Goal: Check status: Check status

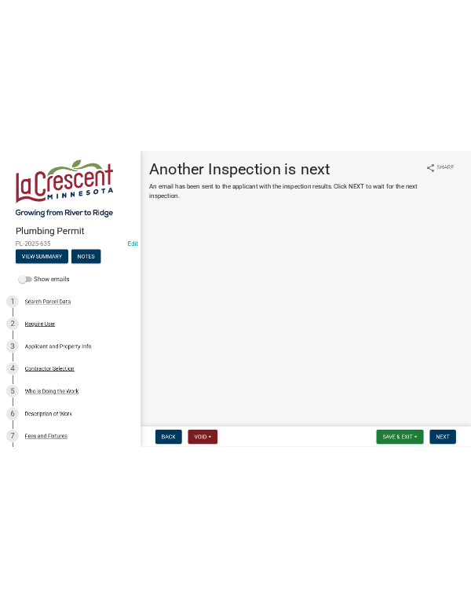
scroll to position [601, 0]
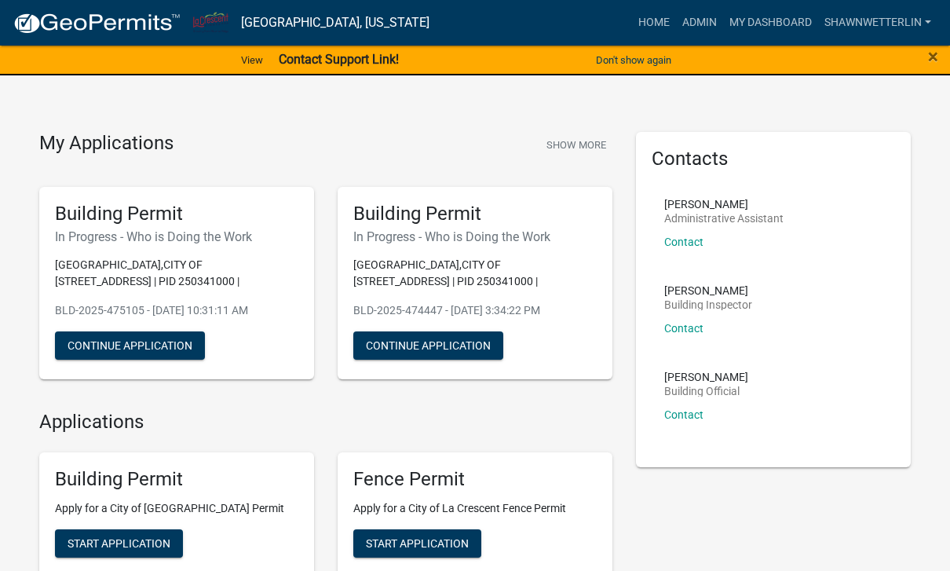
click at [798, 13] on link "My Dashboard" at bounding box center [770, 23] width 95 height 30
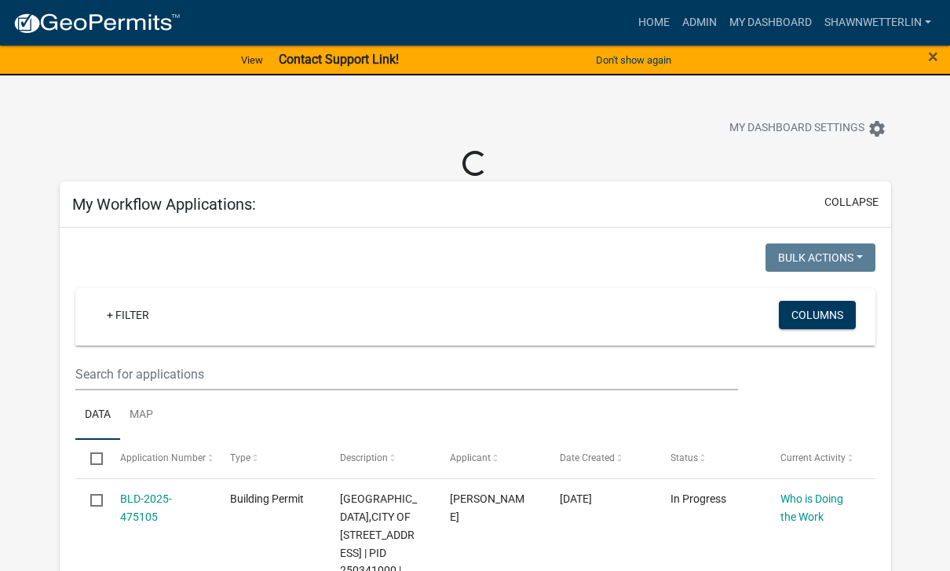
click at [868, 201] on button "collapse" at bounding box center [851, 202] width 54 height 16
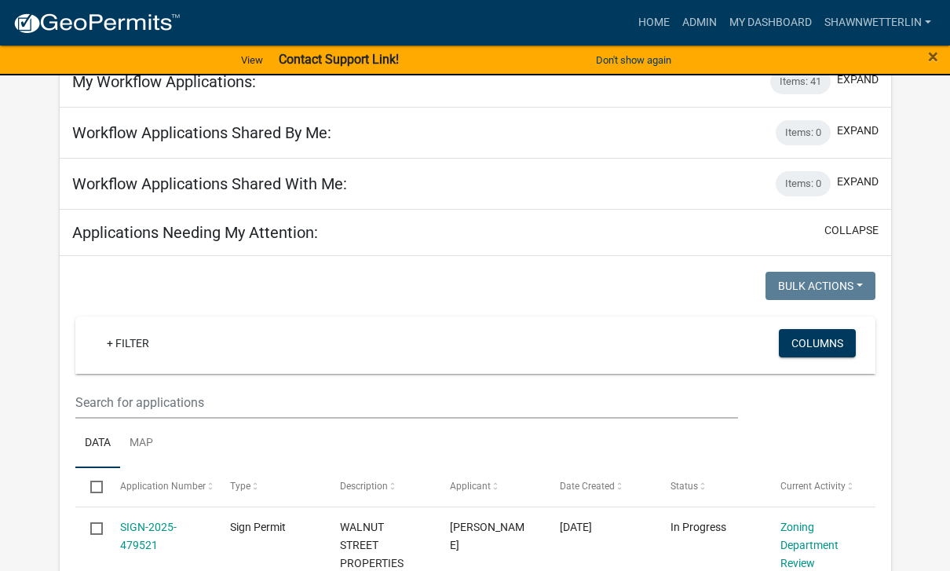
scroll to position [105, 0]
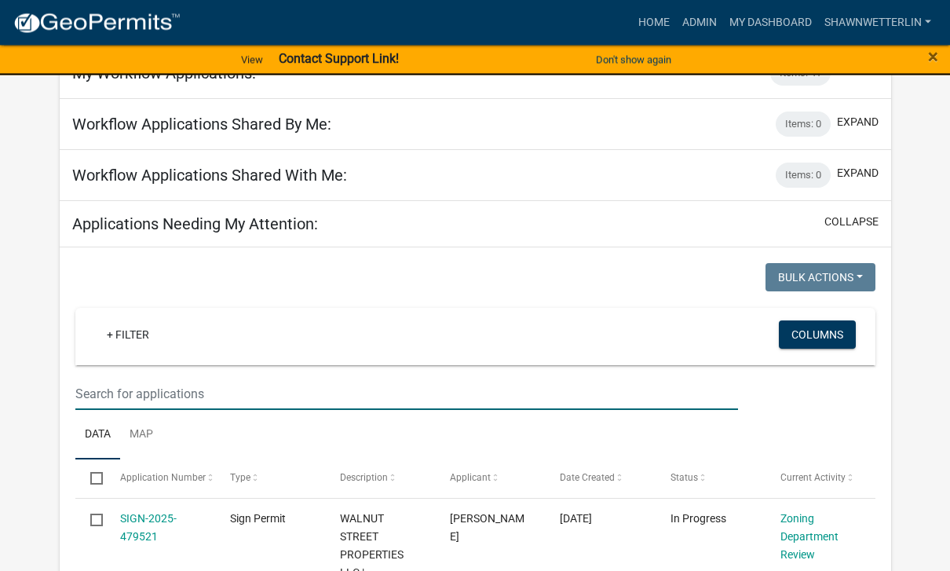
click at [199, 388] on input "text" at bounding box center [406, 394] width 663 height 32
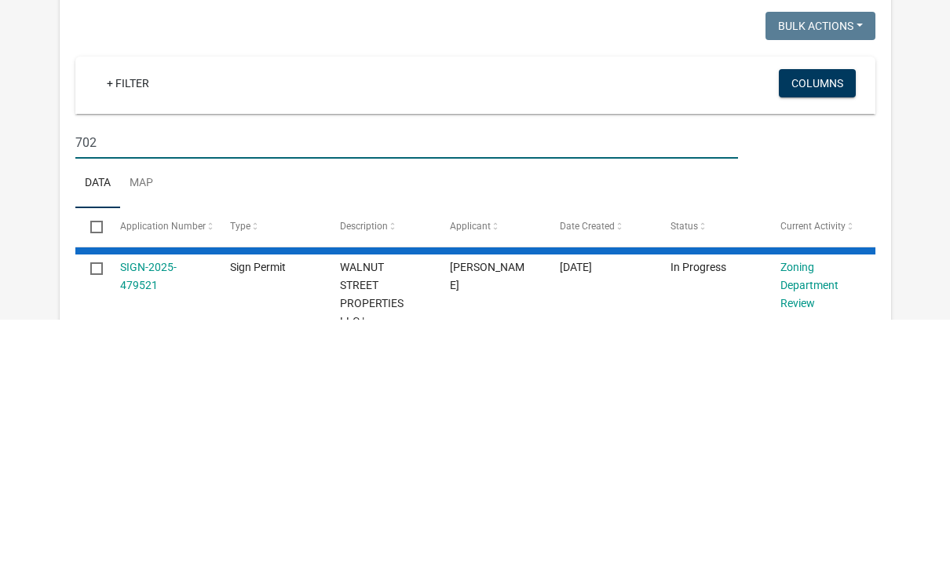
scroll to position [357, 0]
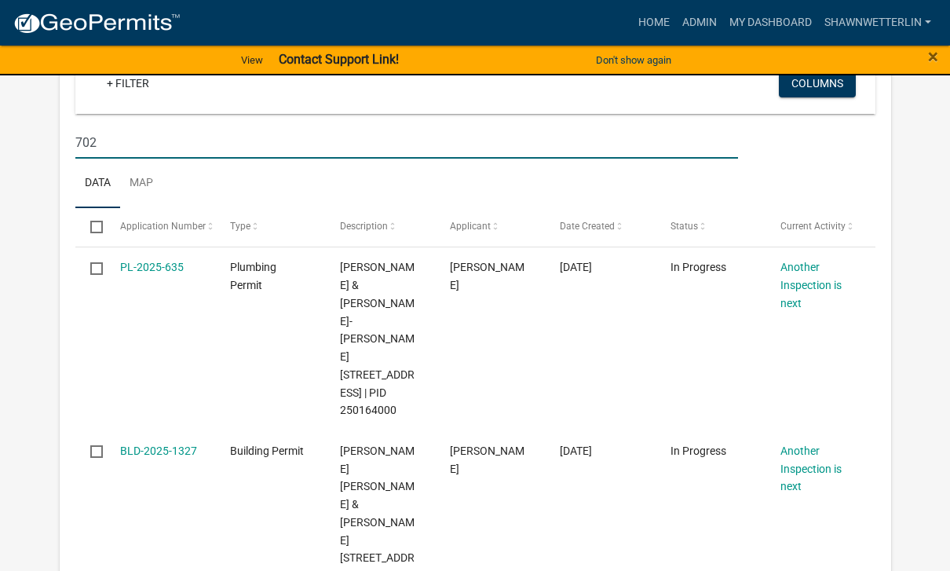
type input "702"
click at [177, 444] on link "BLD-2025-1327" at bounding box center [158, 450] width 77 height 13
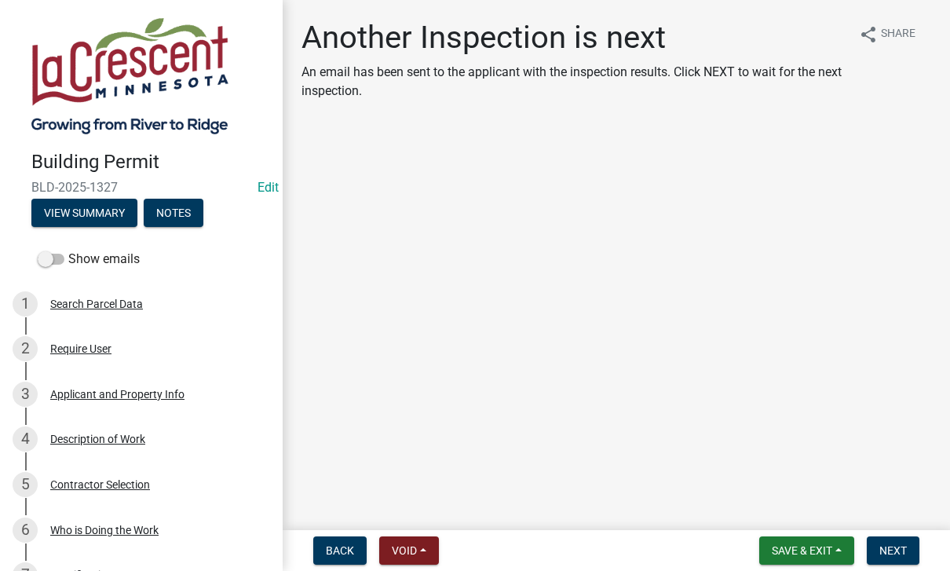
click at [194, 195] on div "Building Permit BLD-2025-1327 Edit View Summary Notes" at bounding box center [141, 184] width 257 height 93
click at [180, 216] on button "Notes" at bounding box center [174, 213] width 60 height 28
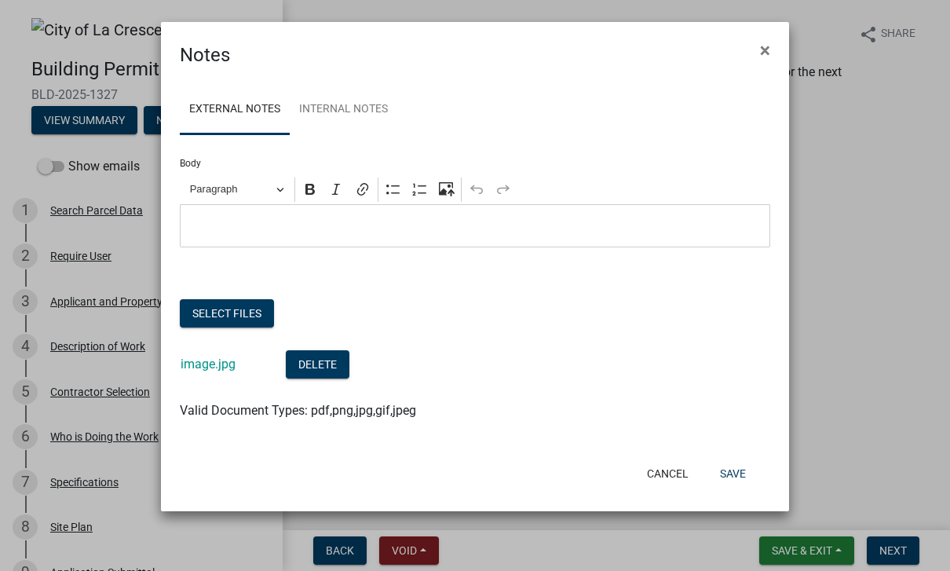
click at [219, 363] on link "image.jpg" at bounding box center [208, 363] width 55 height 15
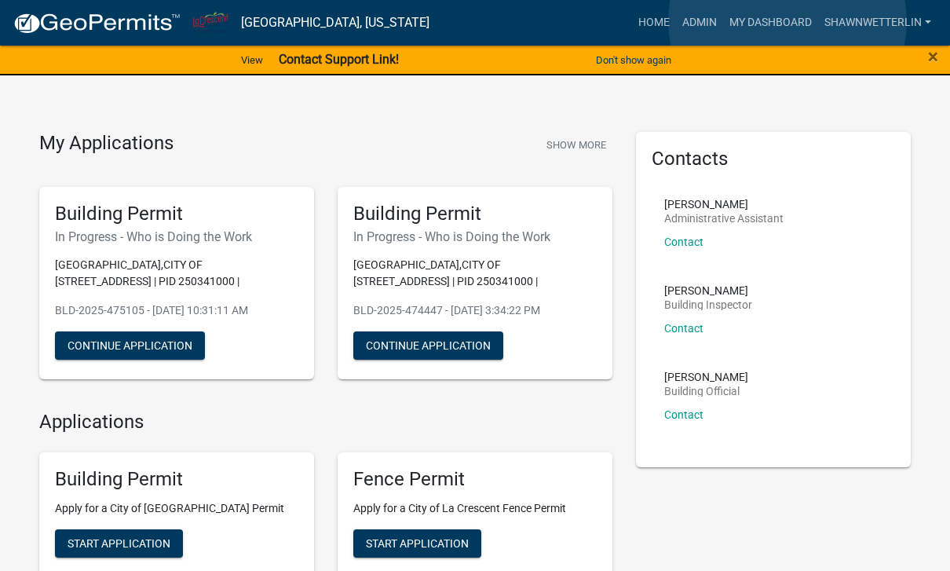
click at [788, 21] on link "My Dashboard" at bounding box center [770, 23] width 95 height 30
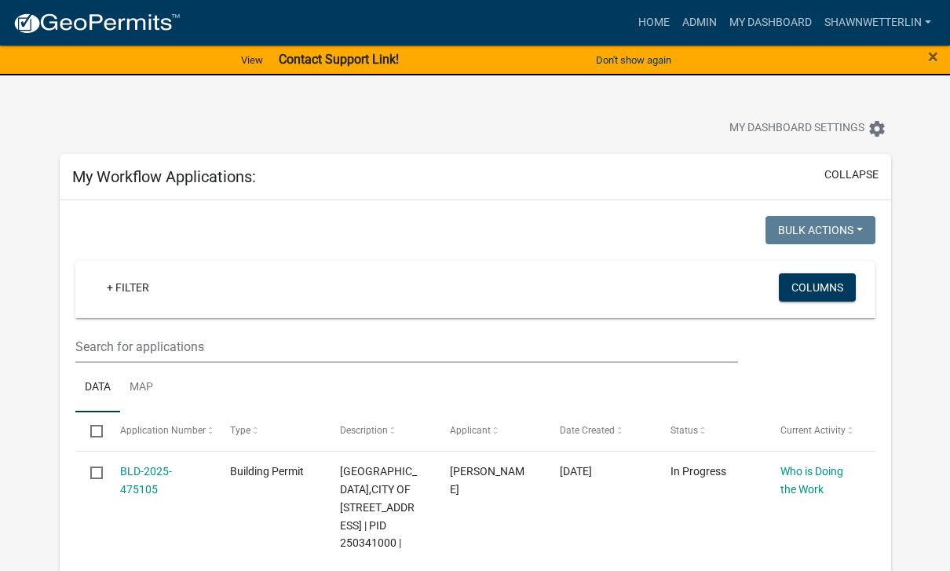
click at [854, 176] on button "collapse" at bounding box center [851, 174] width 54 height 16
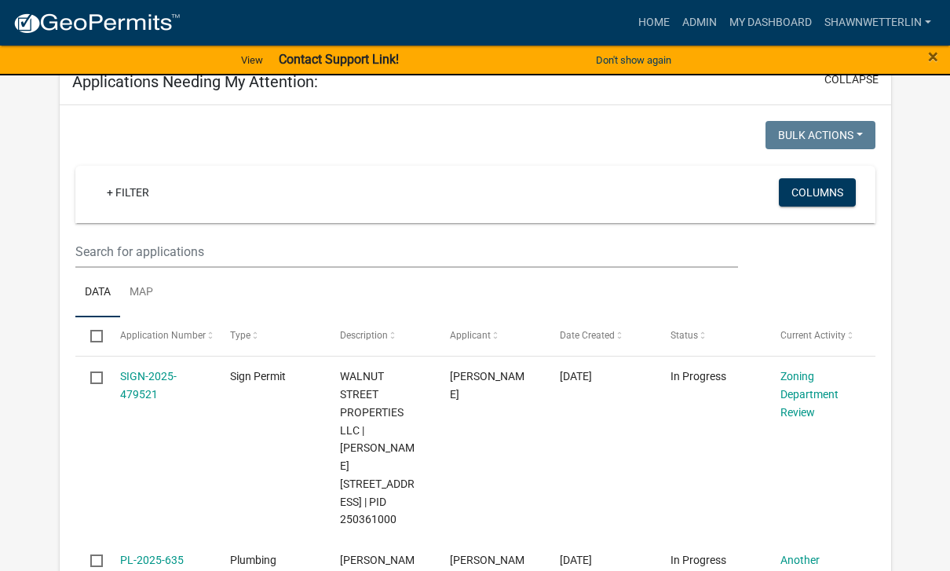
scroll to position [245, 0]
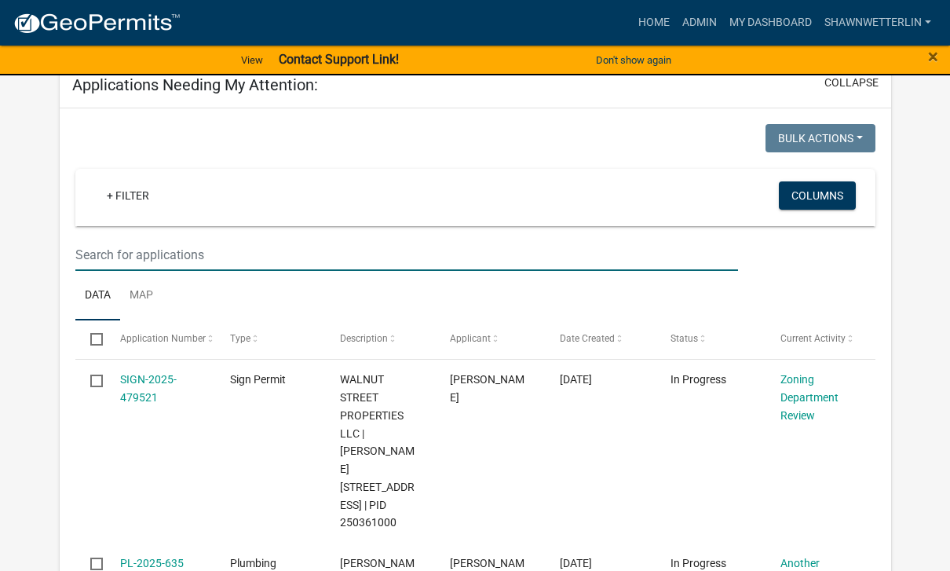
click at [109, 249] on input "text" at bounding box center [406, 255] width 663 height 32
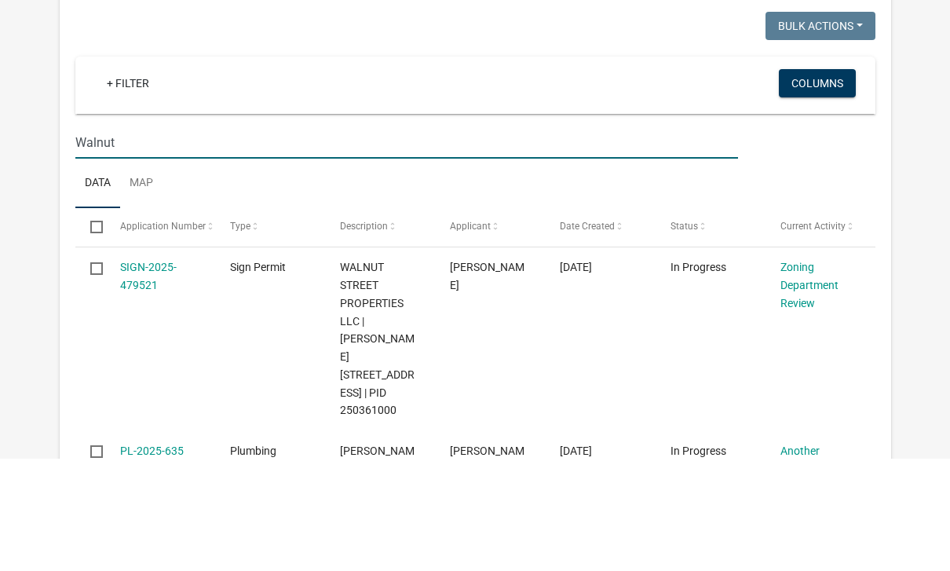
type input "Walnut"
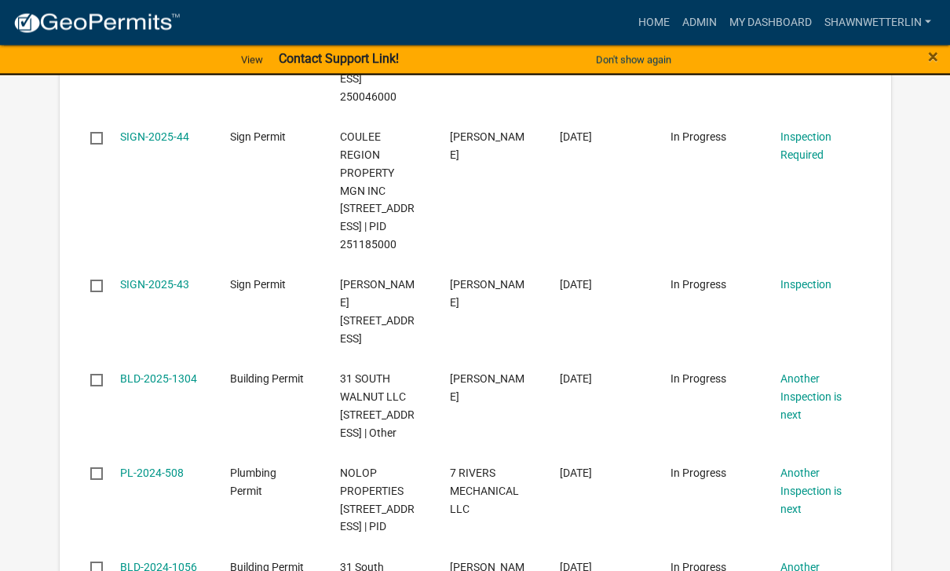
scroll to position [787, 0]
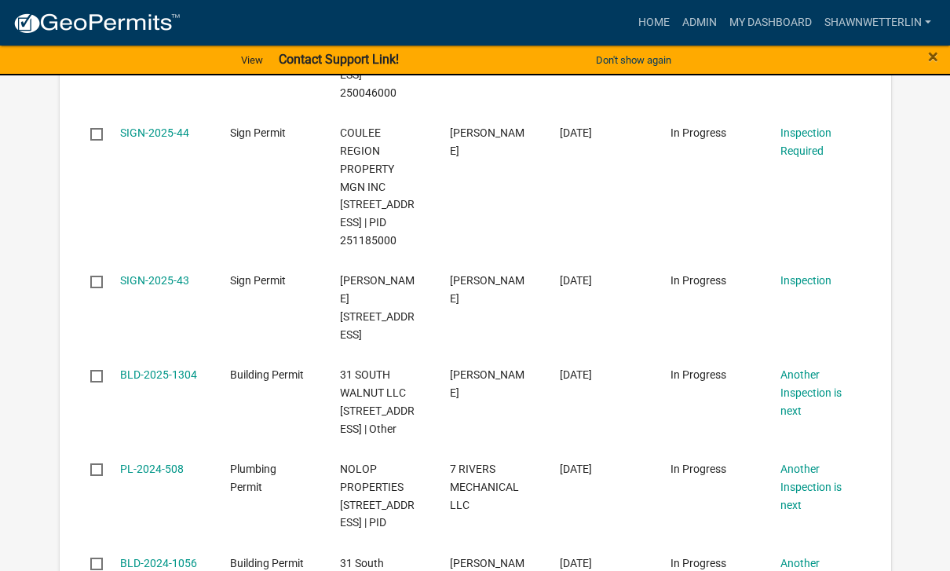
click at [148, 381] on link "BLD-2025-1304" at bounding box center [158, 374] width 77 height 13
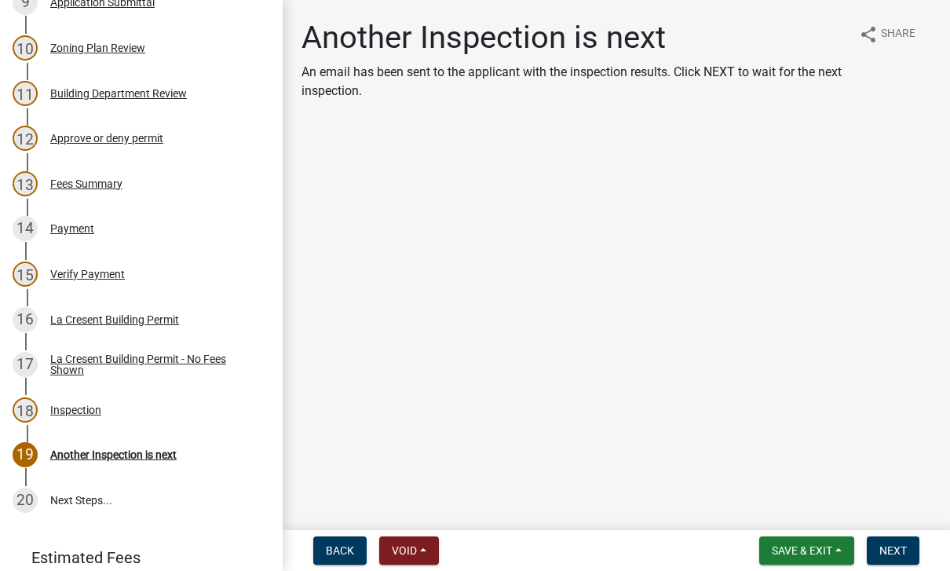
scroll to position [670, 0]
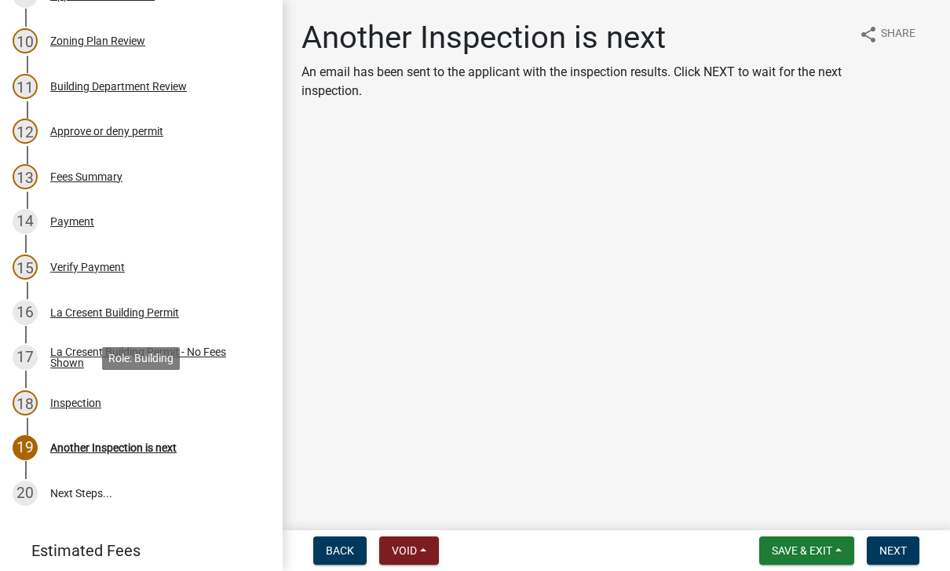
click at [66, 398] on div "Inspection" at bounding box center [75, 402] width 51 height 11
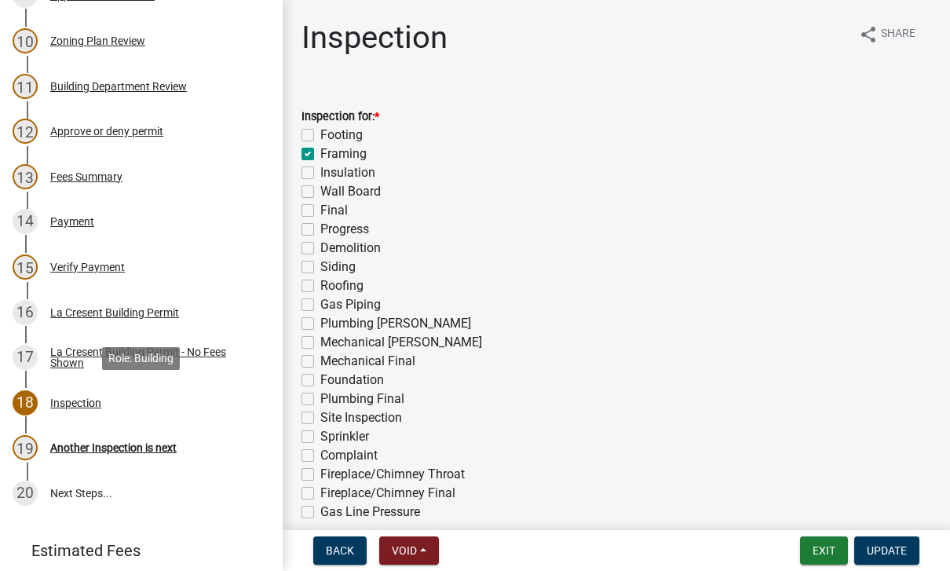
click at [76, 452] on div "Another Inspection is next" at bounding box center [113, 447] width 126 height 11
